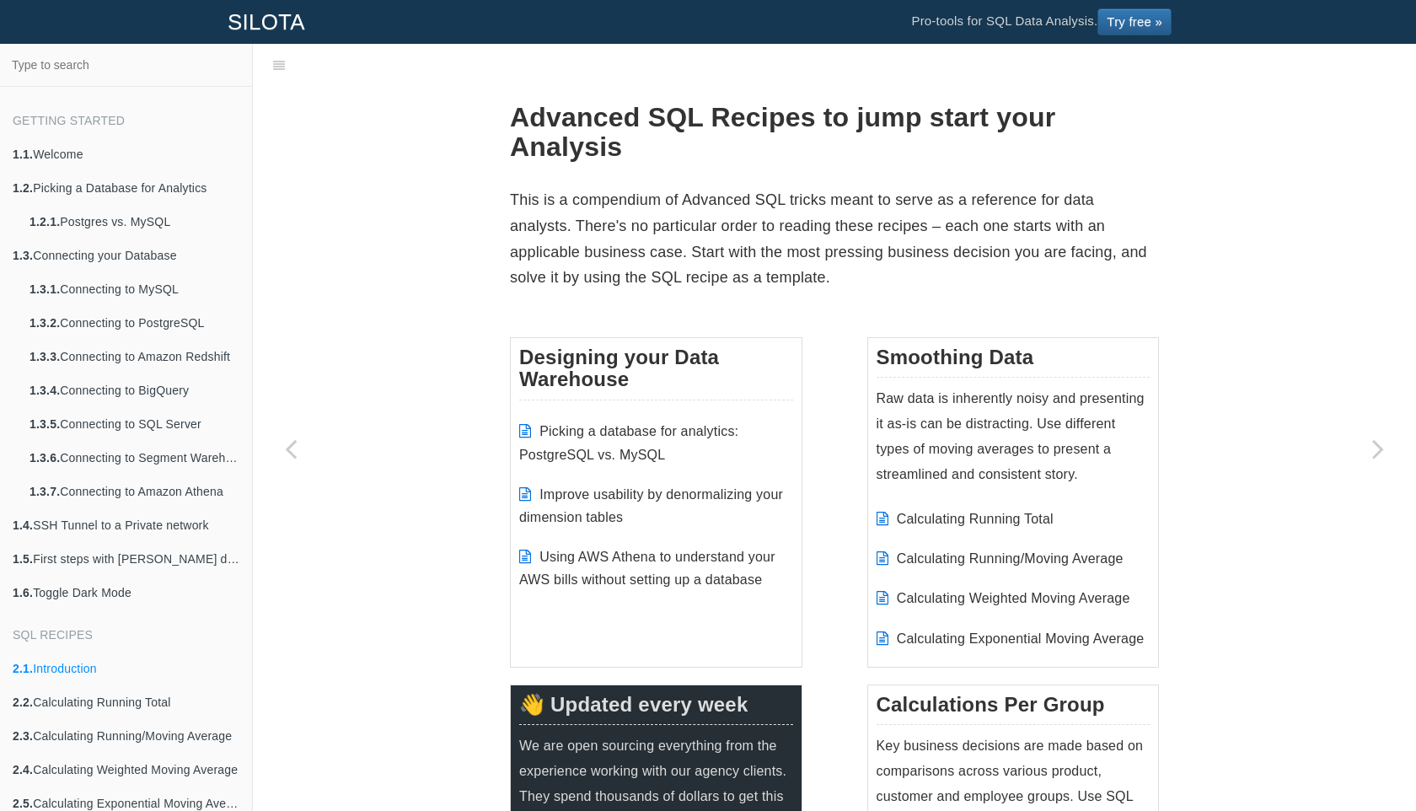
scroll to position [110, 0]
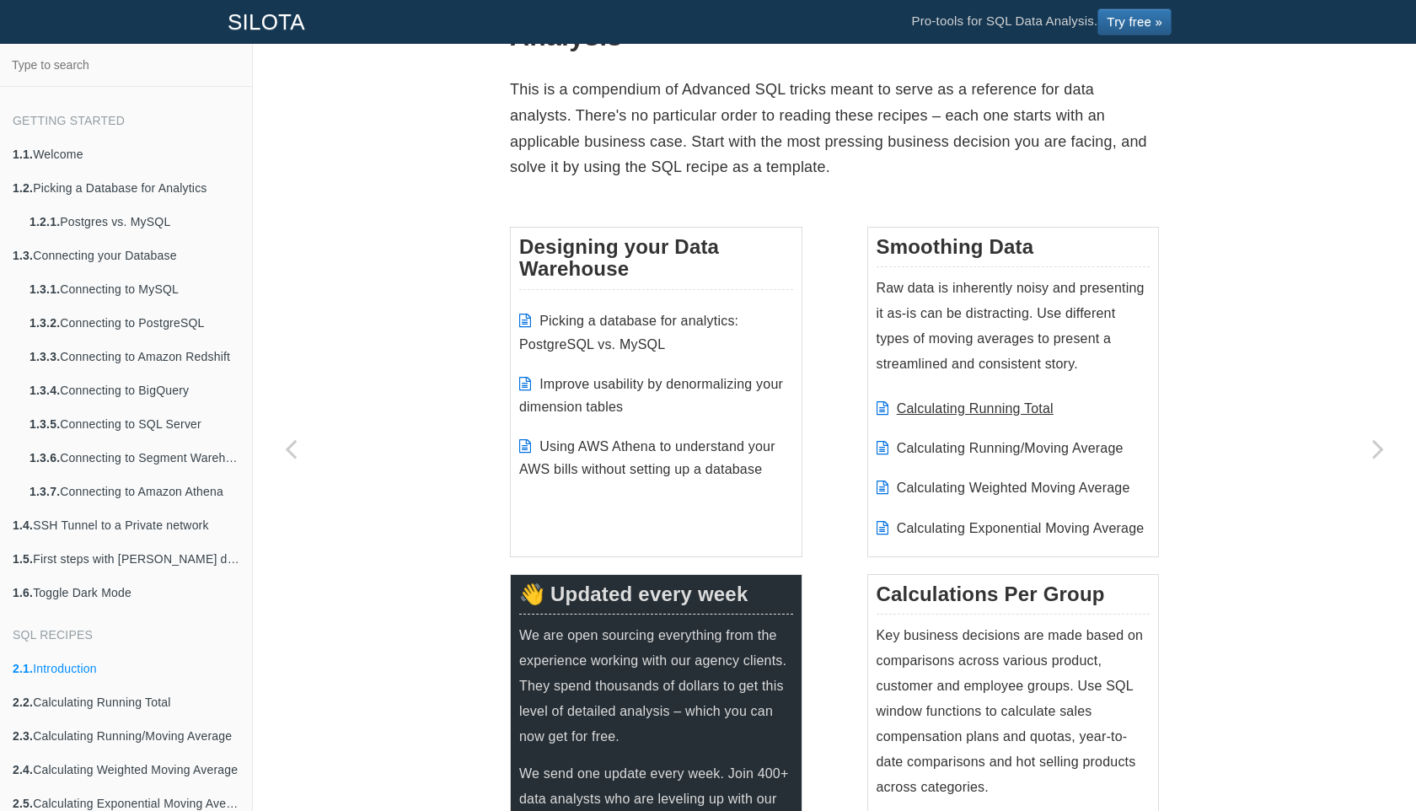
click at [910, 412] on link "Calculating Running Total" at bounding box center [975, 408] width 157 height 14
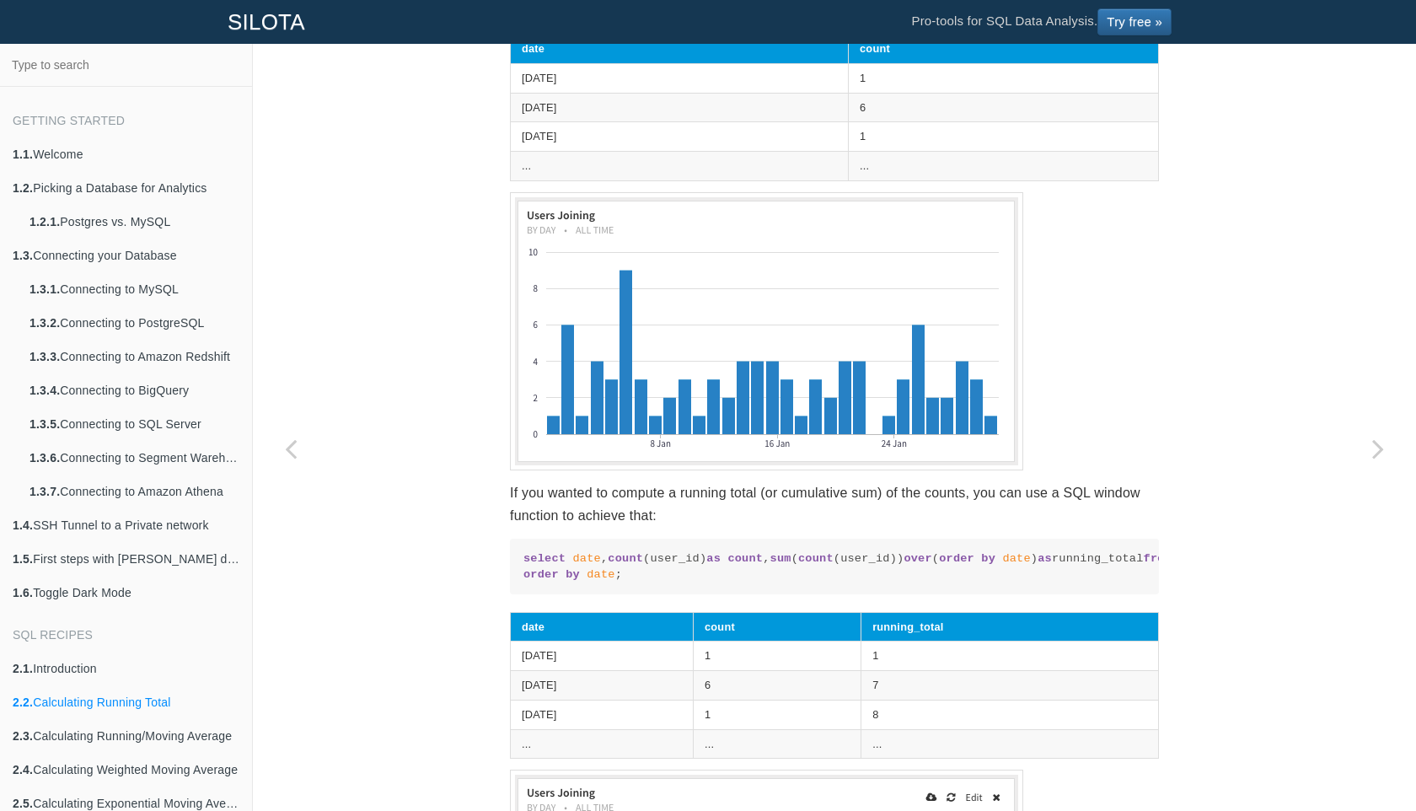
scroll to position [806, 0]
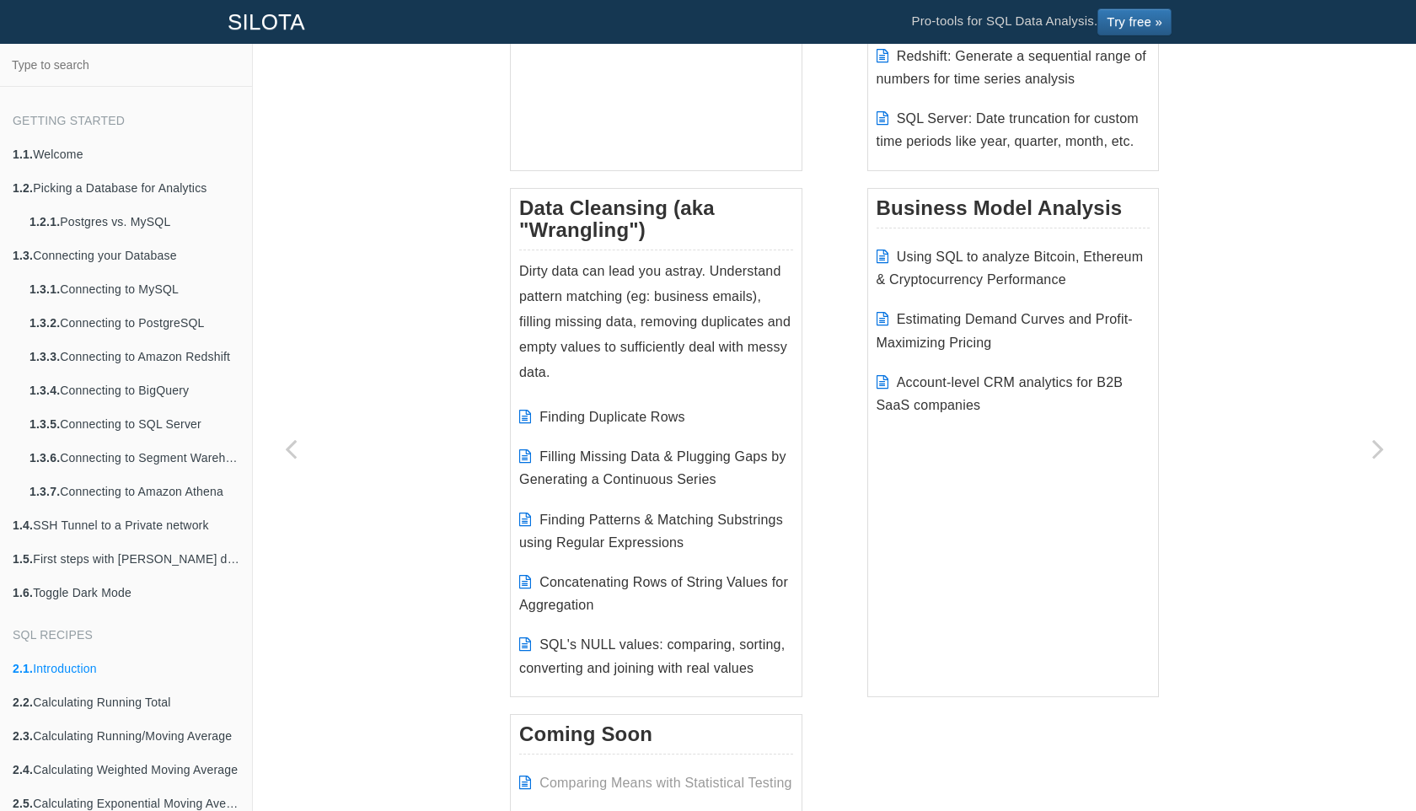
scroll to position [2557, 0]
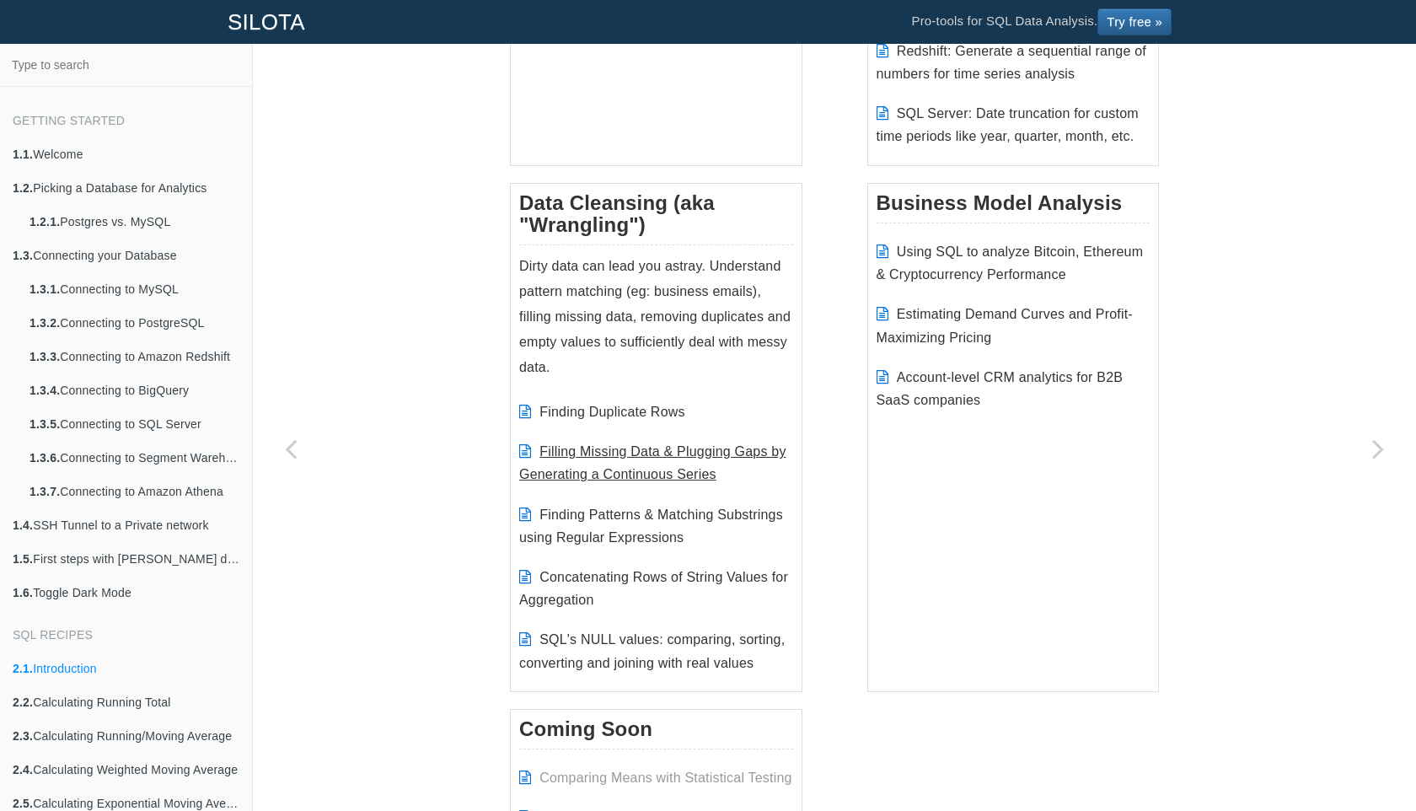
click at [624, 469] on link "Filling Missing Data & Plugging Gaps by Generating a Continuous Series" at bounding box center [652, 462] width 267 height 37
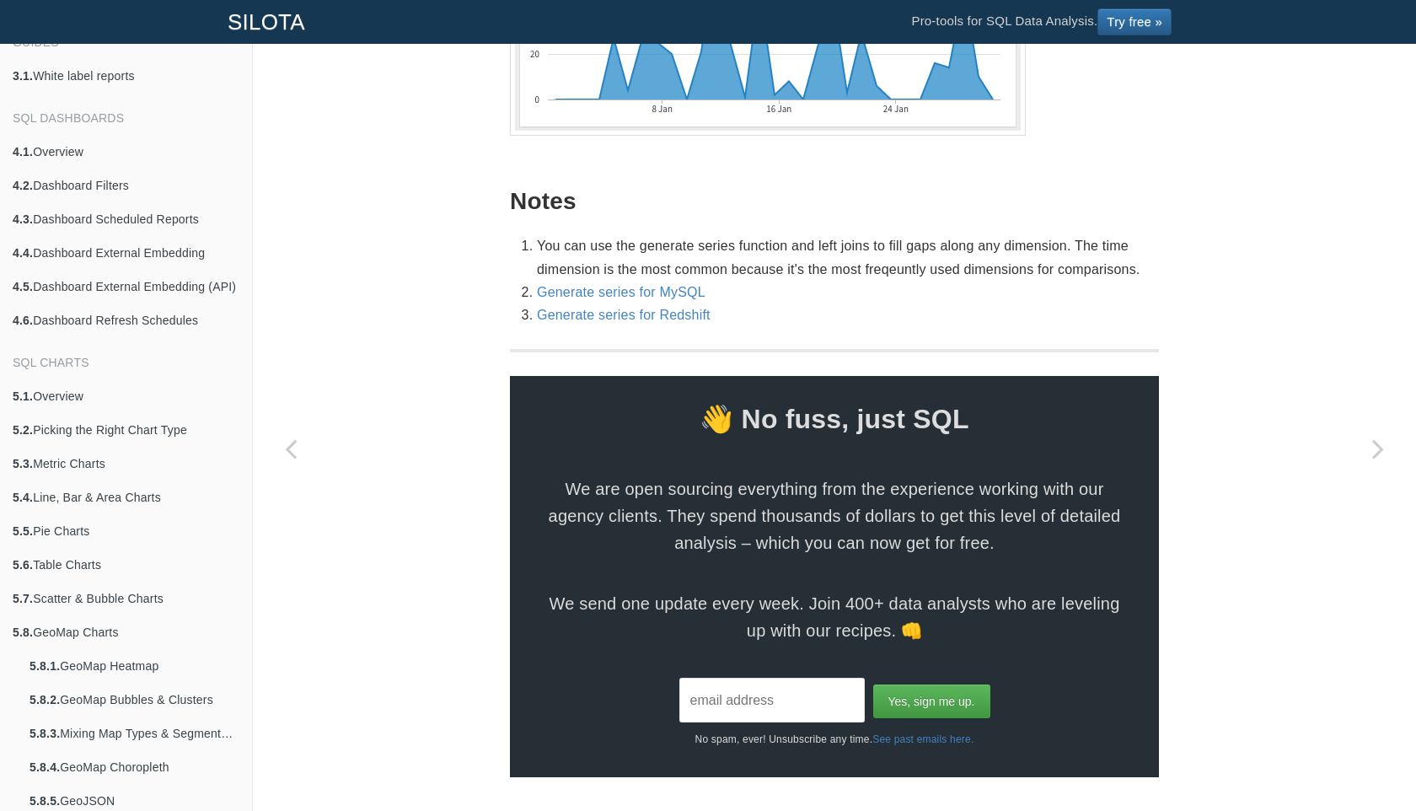
scroll to position [1920, 0]
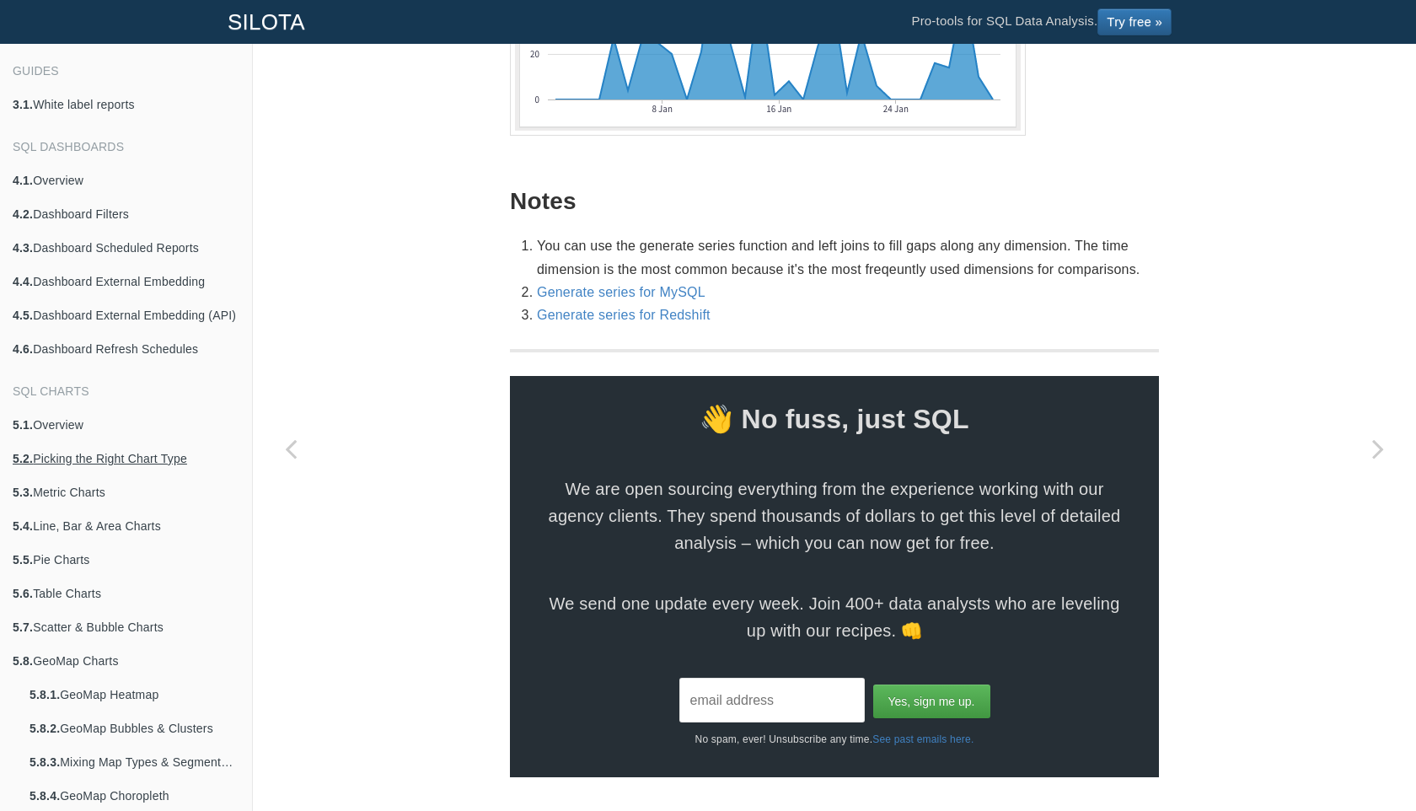
click at [179, 443] on link "5.2. Picking the Right Chart Type" at bounding box center [126, 459] width 252 height 34
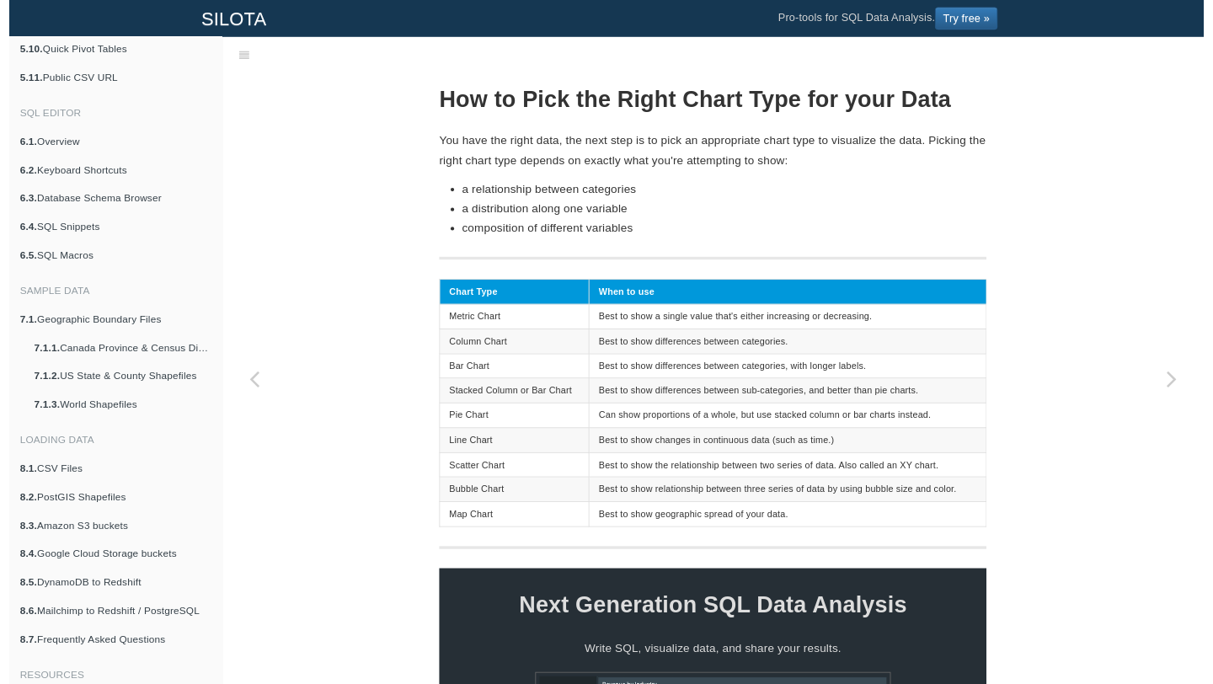
scroll to position [2764, 0]
